Goal: Information Seeking & Learning: Learn about a topic

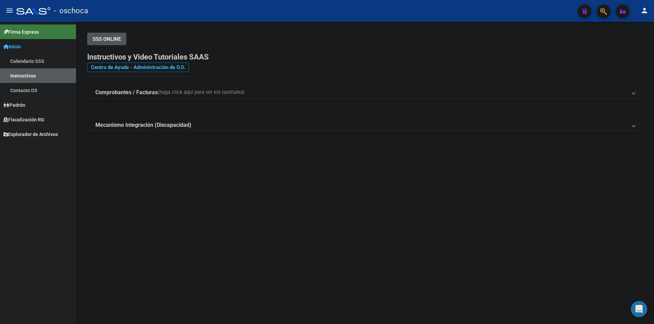
click at [38, 62] on link "Calendario SSS" at bounding box center [38, 61] width 76 height 15
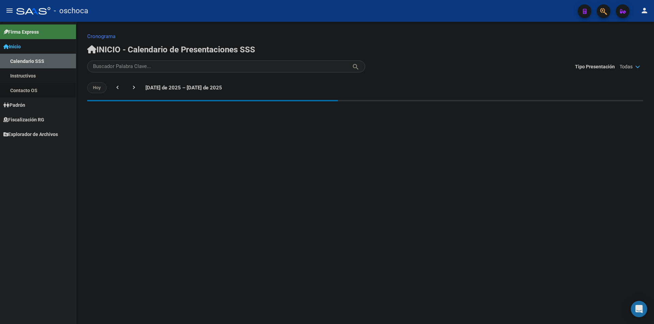
click at [39, 90] on link "Contacto OS" at bounding box center [38, 90] width 76 height 15
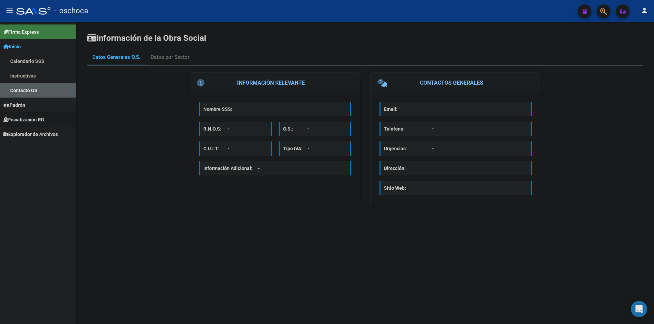
click at [44, 116] on span "Fiscalización RG" at bounding box center [23, 119] width 41 height 7
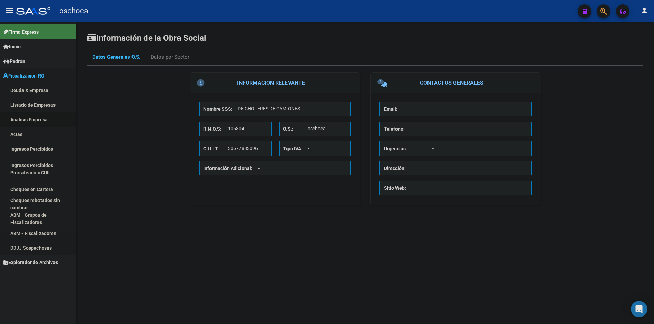
click at [49, 118] on link "Análisis Empresa" at bounding box center [38, 119] width 76 height 15
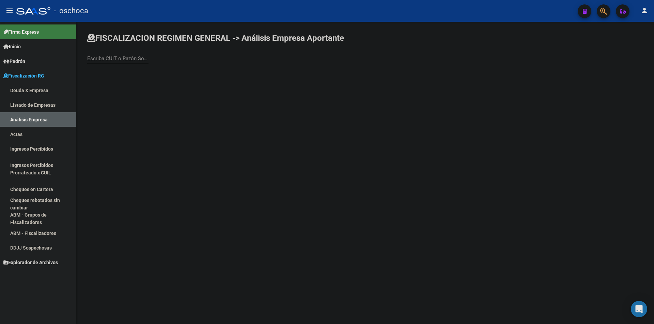
click at [103, 61] on input "Escriba CUIT o Razón Social para buscar" at bounding box center [117, 58] width 61 height 6
type input "provinter"
click at [128, 68] on span "PROVINTER LOGISTICA S.A." at bounding box center [189, 72] width 193 height 16
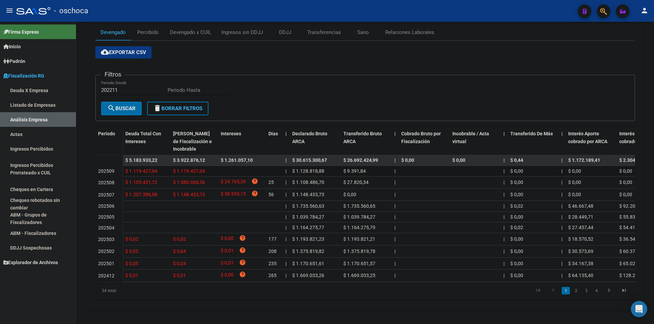
scroll to position [106, 0]
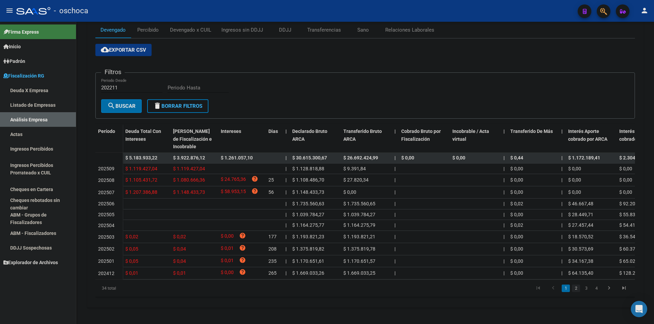
click at [578, 289] on link "2" at bounding box center [576, 288] width 8 height 7
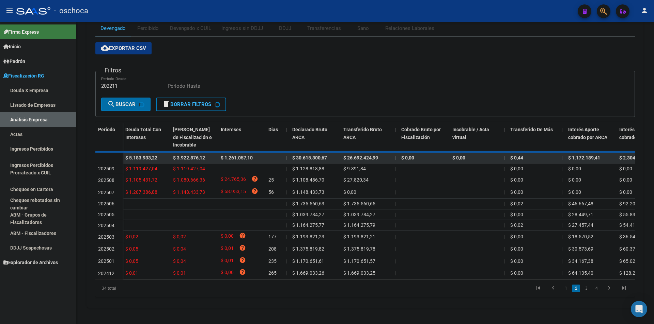
scroll to position [102, 0]
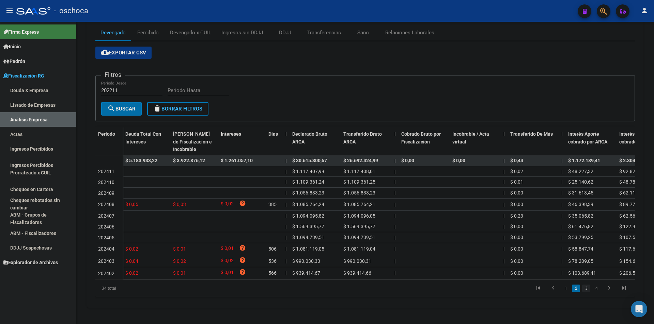
click at [587, 292] on link "3" at bounding box center [586, 288] width 8 height 7
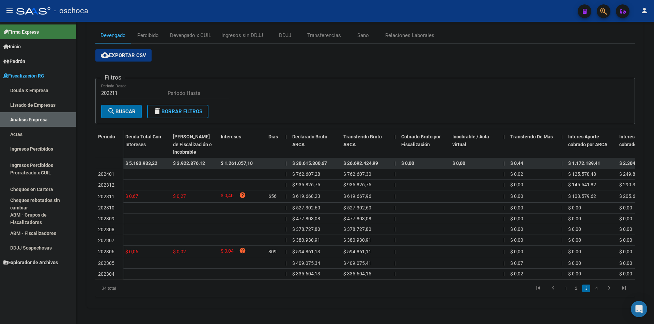
scroll to position [99, 0]
click at [593, 290] on link "4" at bounding box center [596, 288] width 8 height 7
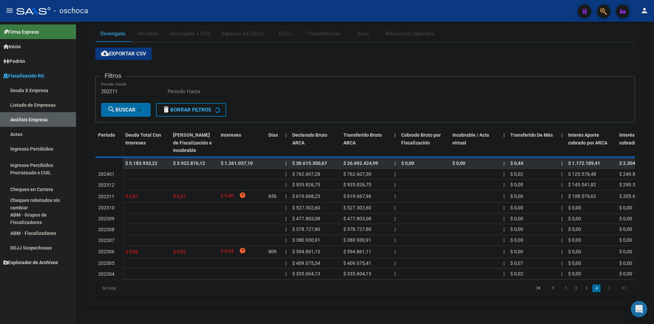
scroll to position [34, 0]
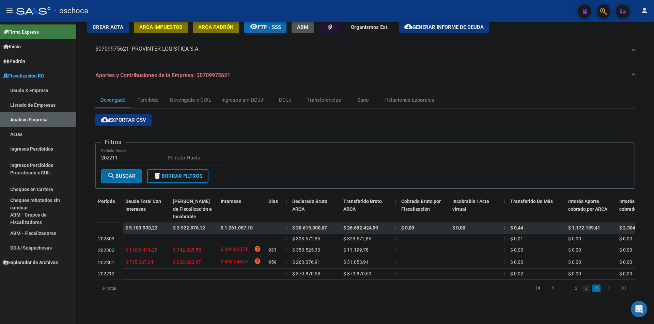
click at [588, 289] on link "3" at bounding box center [586, 288] width 8 height 7
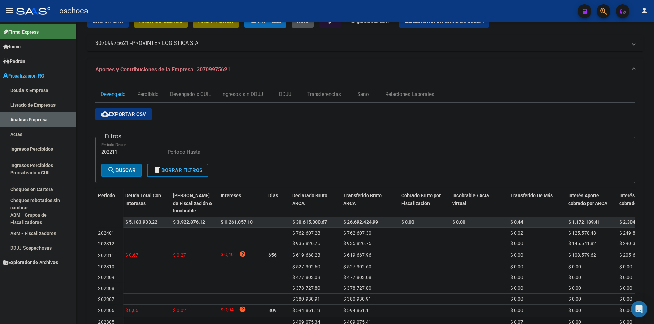
scroll to position [99, 0]
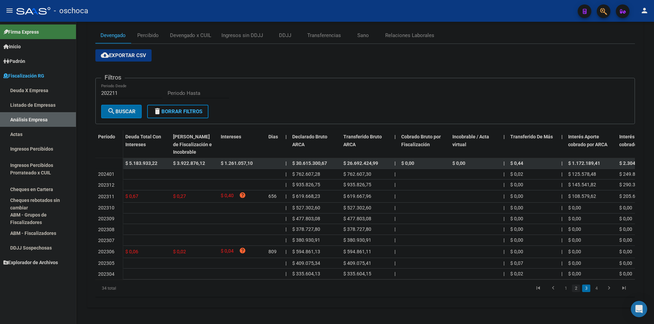
click at [575, 287] on link "2" at bounding box center [576, 288] width 8 height 7
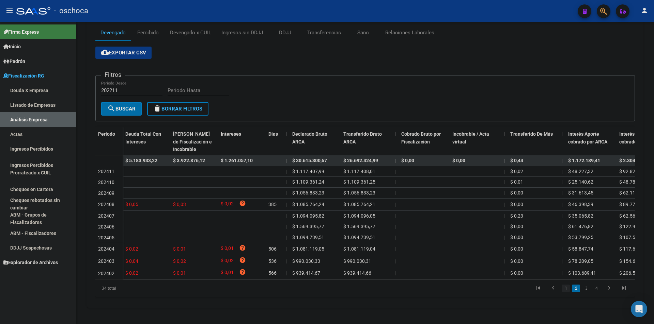
click at [563, 292] on link "1" at bounding box center [565, 288] width 8 height 7
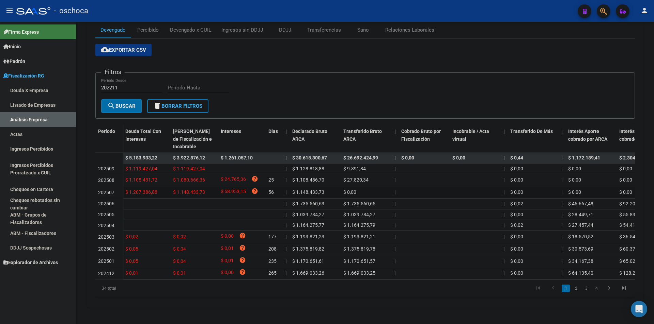
scroll to position [106, 0]
click at [575, 289] on link "2" at bounding box center [576, 288] width 8 height 7
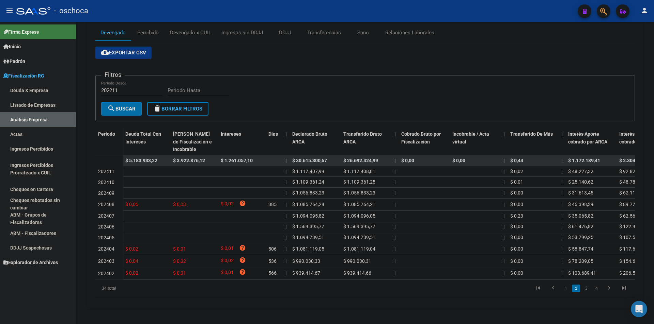
scroll to position [102, 0]
click at [573, 290] on link "2" at bounding box center [576, 288] width 8 height 7
click at [42, 109] on link "Listado de Empresas" at bounding box center [38, 105] width 76 height 15
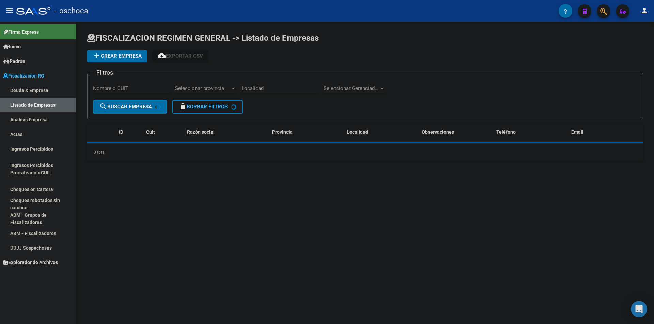
click at [43, 114] on link "Análisis Empresa" at bounding box center [38, 119] width 76 height 15
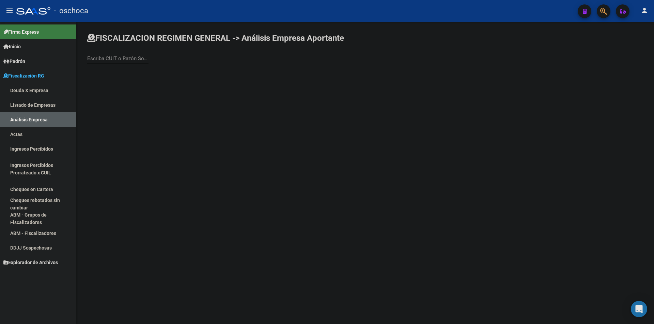
click at [128, 54] on div "Escriba CUIT o Razón Social para buscar" at bounding box center [117, 56] width 61 height 15
type input "transgr"
click at [155, 90] on span "TRANSGROUP LOGISTICA SRL" at bounding box center [189, 88] width 193 height 16
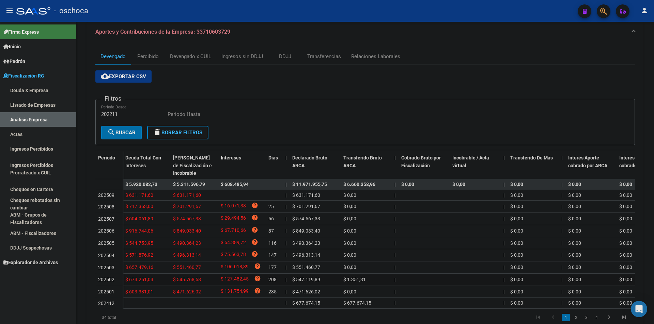
scroll to position [109, 0]
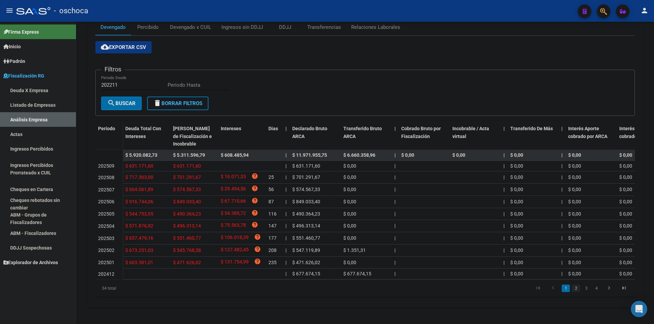
click at [575, 291] on link "2" at bounding box center [576, 288] width 8 height 7
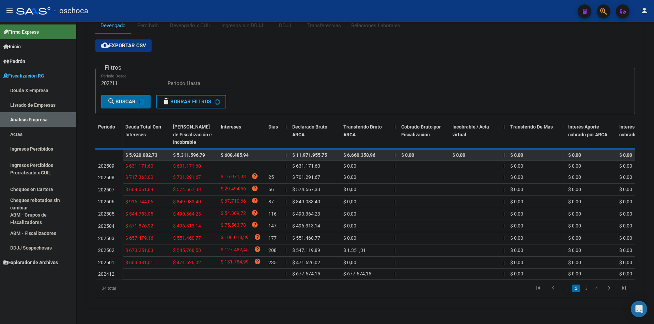
scroll to position [100, 0]
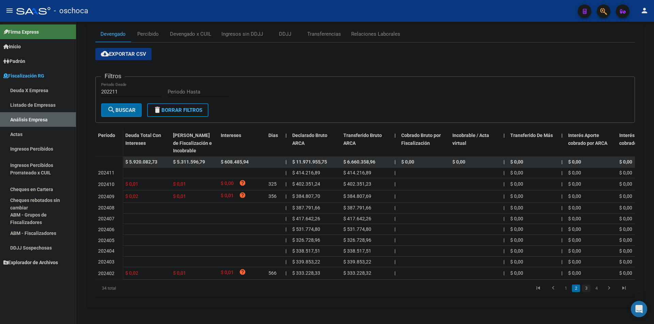
click at [587, 290] on link "3" at bounding box center [586, 288] width 8 height 7
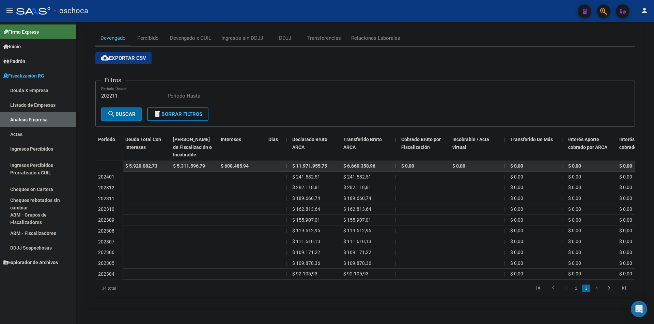
scroll to position [95, 0]
click at [594, 289] on link "4" at bounding box center [596, 288] width 8 height 7
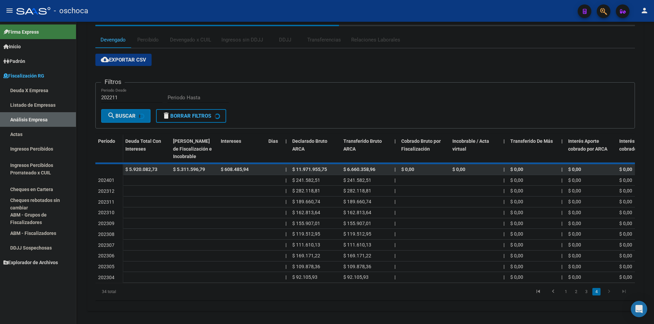
scroll to position [34, 0]
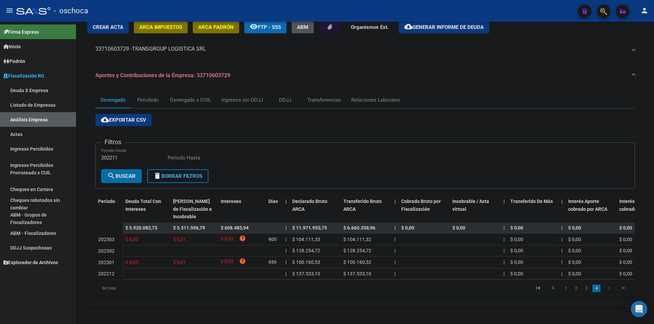
click at [581, 291] on li "3" at bounding box center [586, 289] width 10 height 12
click at [585, 290] on link "3" at bounding box center [586, 288] width 8 height 7
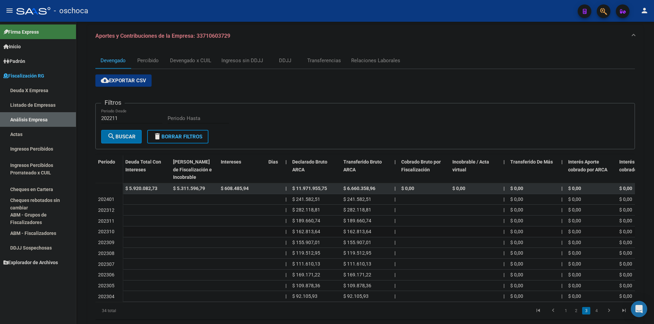
scroll to position [95, 0]
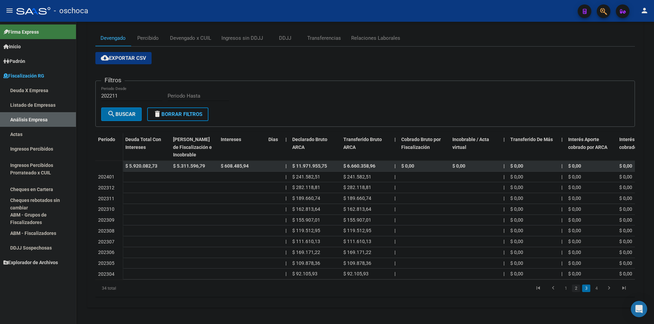
click at [578, 287] on link "2" at bounding box center [576, 288] width 8 height 7
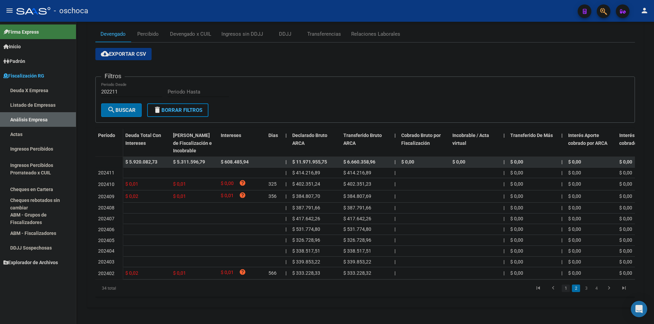
click at [565, 286] on link "1" at bounding box center [565, 288] width 8 height 7
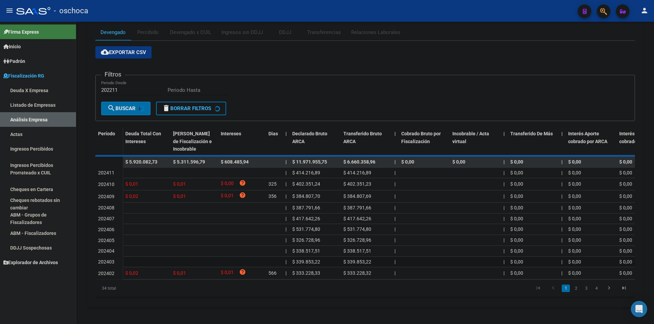
scroll to position [100, 0]
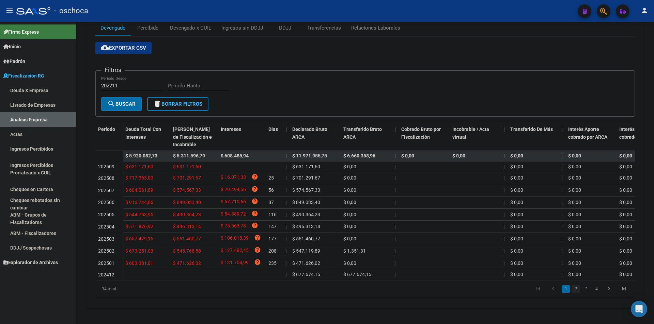
click at [578, 293] on link "2" at bounding box center [576, 289] width 8 height 7
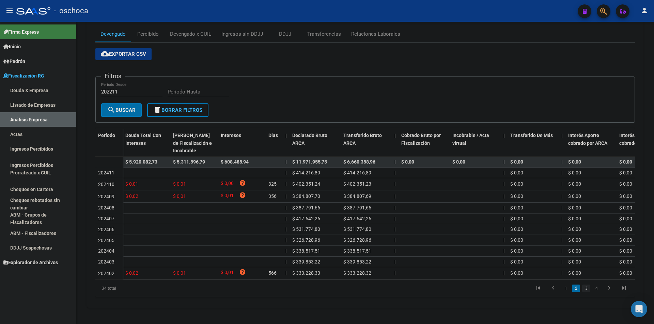
click at [584, 289] on link "3" at bounding box center [586, 288] width 8 height 7
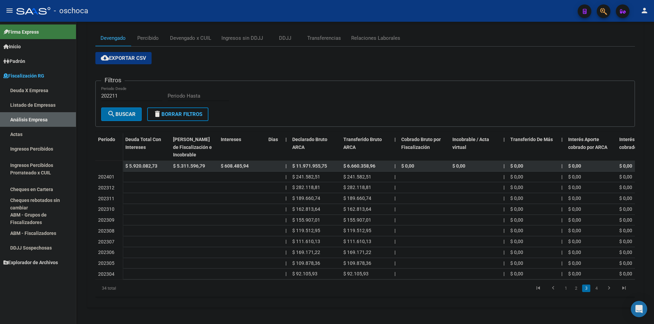
click at [595, 292] on link "4" at bounding box center [596, 288] width 8 height 7
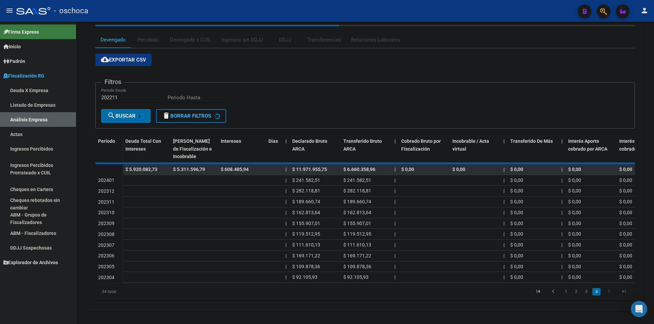
scroll to position [34, 0]
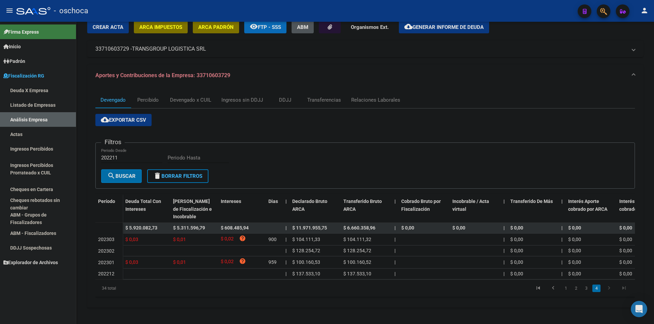
click at [36, 104] on link "Listado de Empresas" at bounding box center [38, 105] width 76 height 15
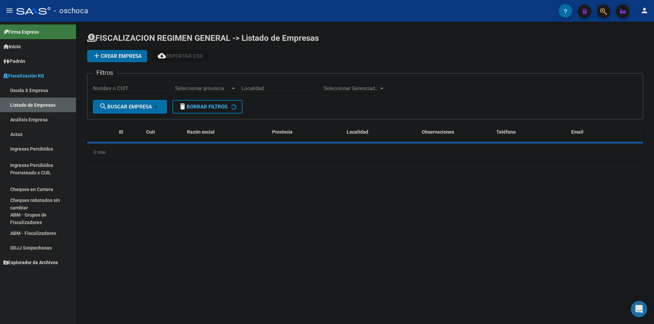
click at [39, 118] on link "Análisis Empresa" at bounding box center [38, 119] width 76 height 15
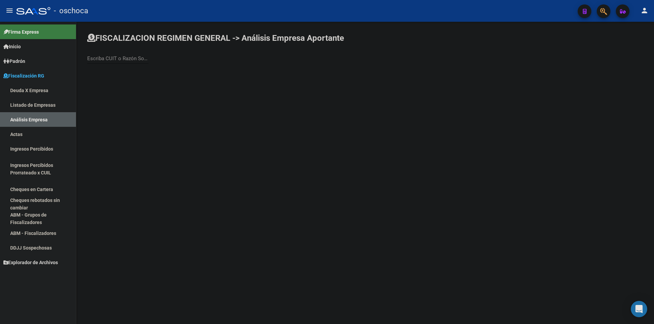
click at [104, 63] on div "Escriba CUIT o Razón Social para buscar" at bounding box center [117, 56] width 61 height 15
type input "FABRITAM"
click at [122, 66] on span "FABRITAM SRL" at bounding box center [189, 72] width 193 height 16
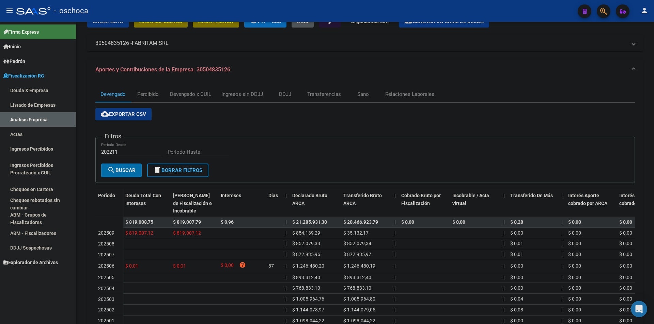
scroll to position [97, 0]
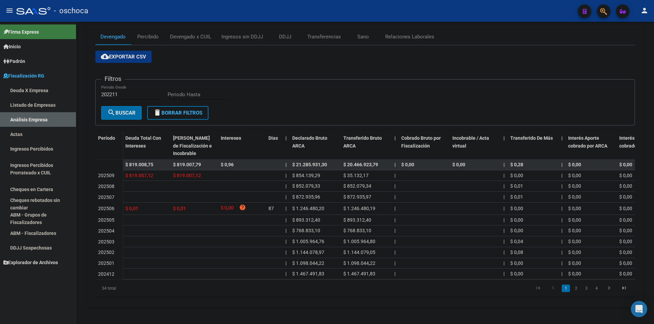
click at [571, 289] on li "2" at bounding box center [575, 289] width 10 height 12
click at [578, 290] on link "2" at bounding box center [576, 288] width 8 height 7
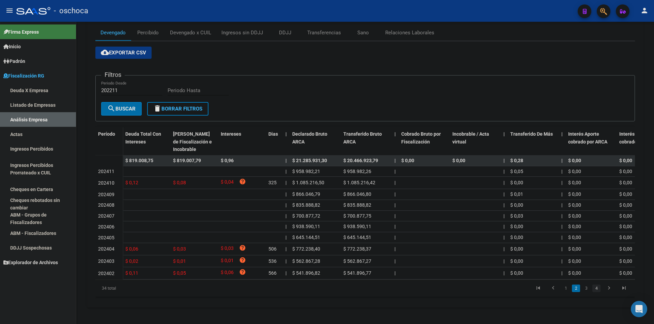
click at [595, 292] on link "4" at bounding box center [596, 288] width 8 height 7
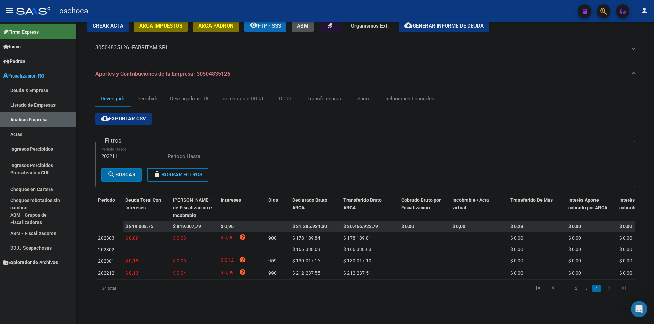
scroll to position [36, 0]
click at [586, 289] on link "3" at bounding box center [586, 288] width 8 height 7
